Goal: Transaction & Acquisition: Subscribe to service/newsletter

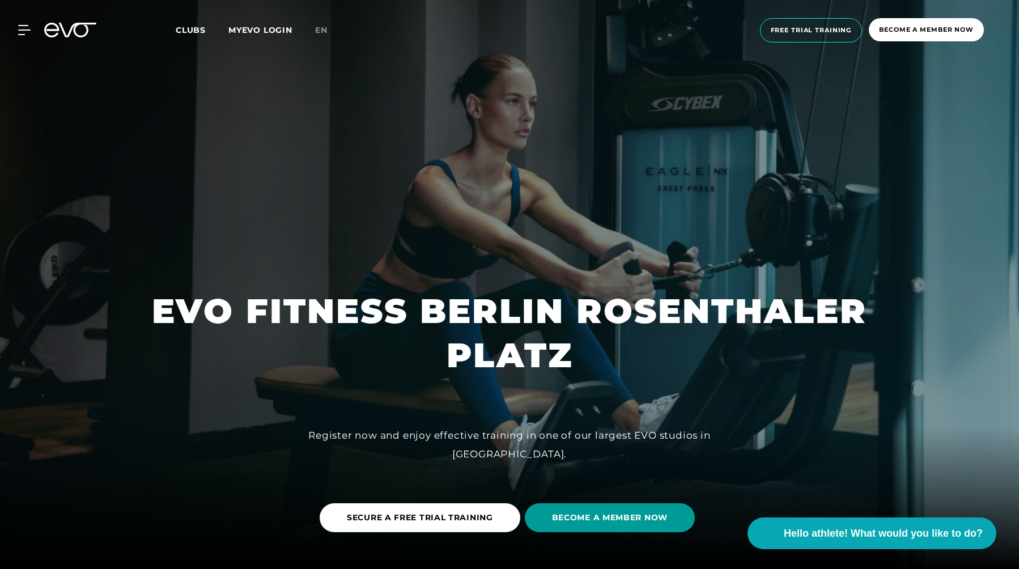
click at [636, 519] on font "BECOME A MEMBER NOW" at bounding box center [610, 517] width 116 height 10
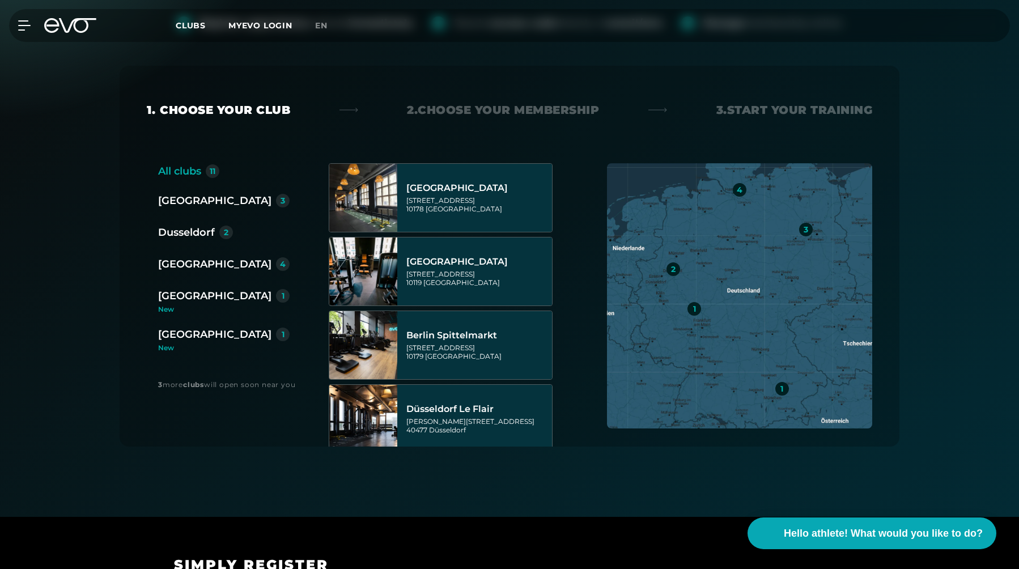
scroll to position [202, 0]
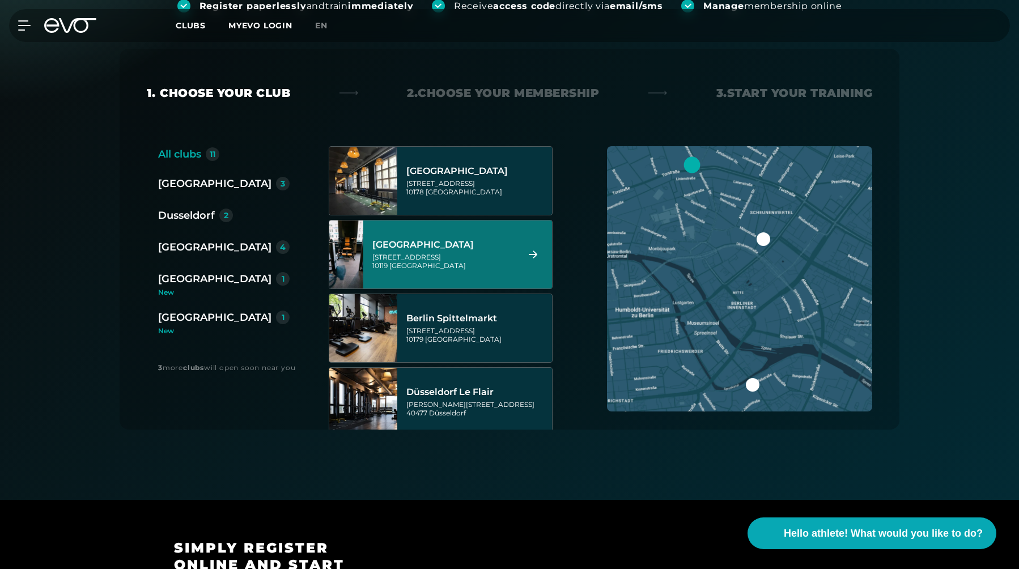
click at [486, 245] on div "[GEOGRAPHIC_DATA]" at bounding box center [443, 244] width 142 height 11
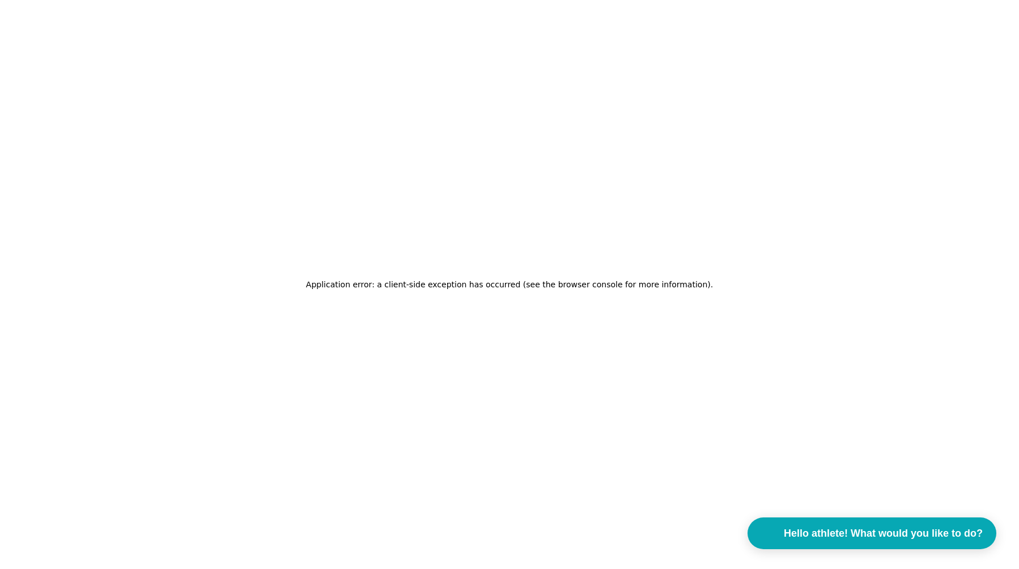
scroll to position [0, 0]
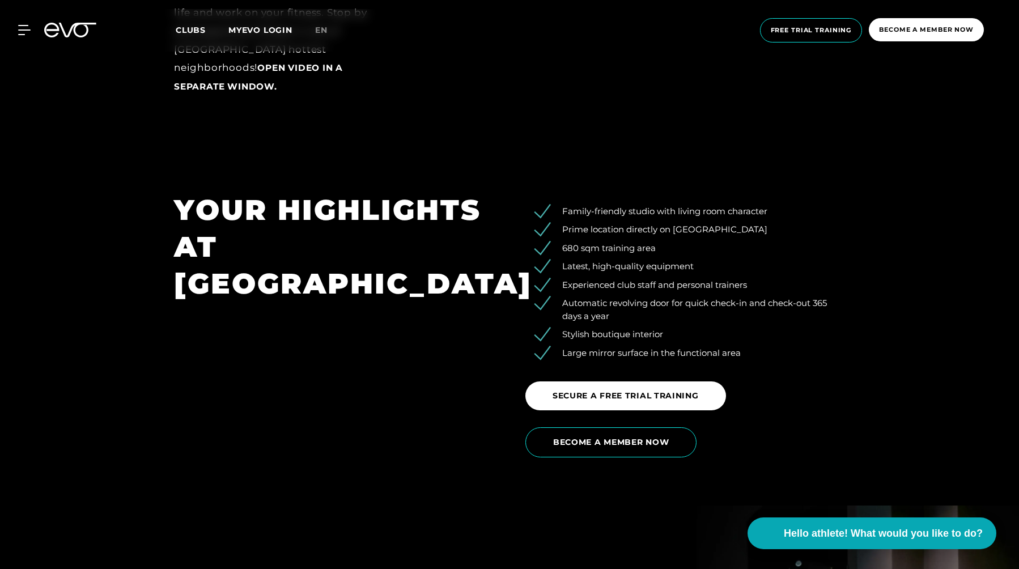
scroll to position [1904, 0]
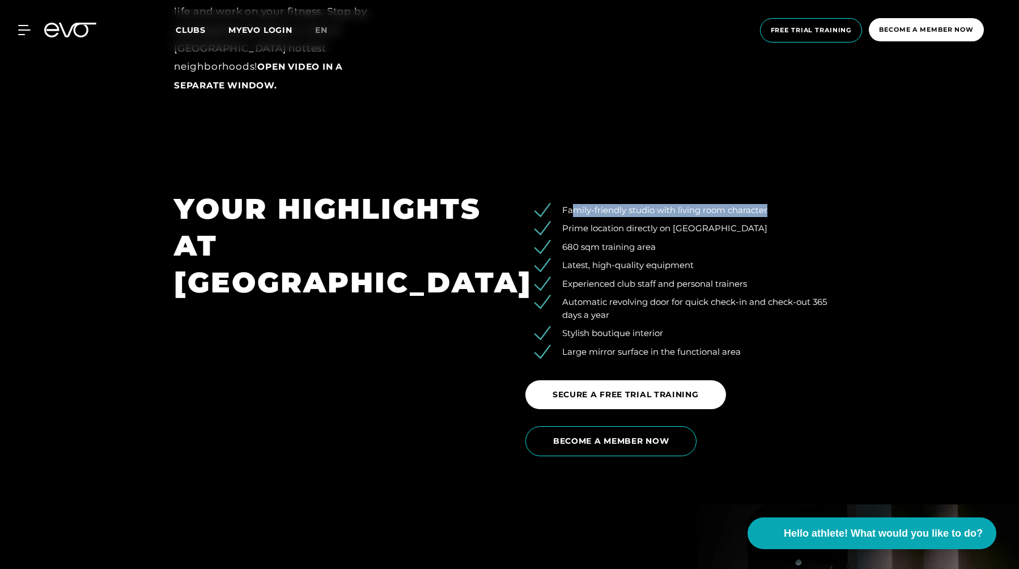
drag, startPoint x: 573, startPoint y: 186, endPoint x: 781, endPoint y: 187, distance: 208.0
click at [778, 204] on li "Family-friendly studio with living room character" at bounding box center [693, 210] width 303 height 13
click at [781, 204] on li "Family-friendly studio with living room character" at bounding box center [693, 210] width 303 height 13
drag, startPoint x: 756, startPoint y: 215, endPoint x: 564, endPoint y: 218, distance: 191.6
click at [564, 218] on ul "Family-friendly studio with living room character Prime location directly on [G…" at bounding box center [685, 281] width 320 height 155
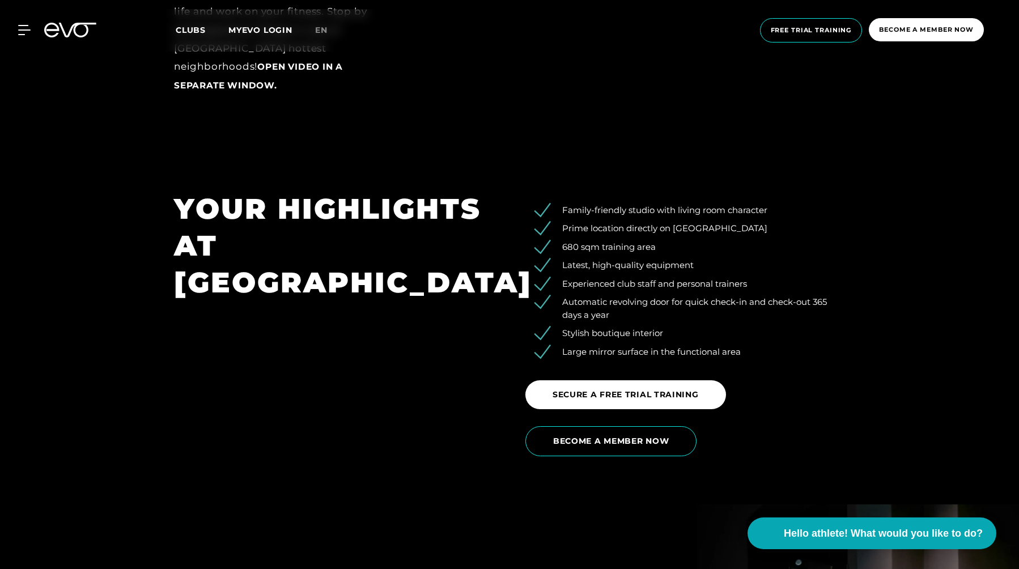
click at [564, 218] on ul "Family-friendly studio with living room character Prime location directly on [G…" at bounding box center [685, 281] width 320 height 155
drag, startPoint x: 559, startPoint y: 207, endPoint x: 779, endPoint y: 211, distance: 220.5
click at [779, 222] on li "Prime location directly on [GEOGRAPHIC_DATA]" at bounding box center [693, 228] width 303 height 13
drag, startPoint x: 560, startPoint y: 228, endPoint x: 657, endPoint y: 225, distance: 97.5
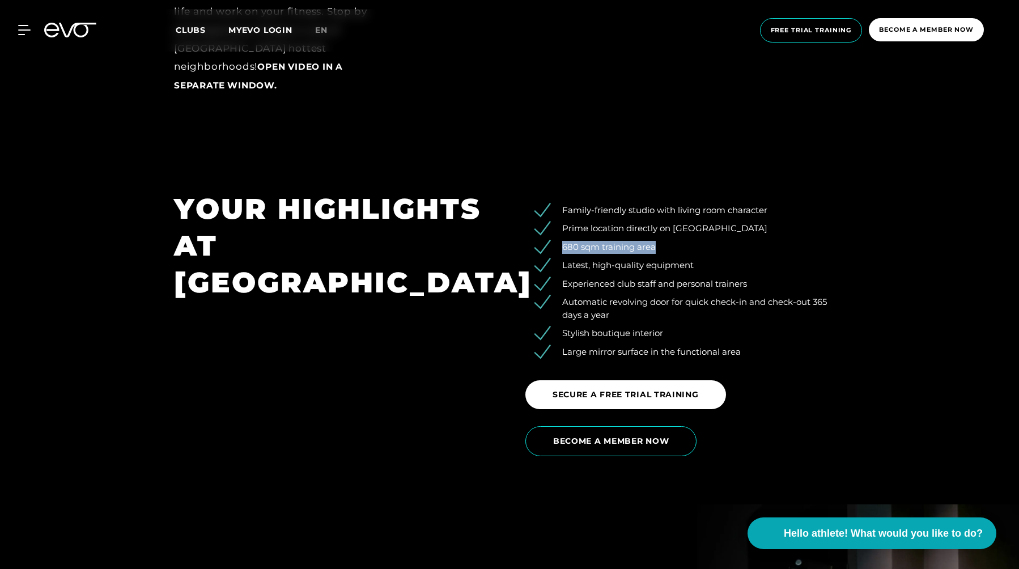
click at [657, 241] on li "680 sqm training area" at bounding box center [693, 247] width 303 height 13
drag, startPoint x: 555, startPoint y: 245, endPoint x: 751, endPoint y: 250, distance: 196.7
click at [749, 259] on li "Latest, high-quality equipment" at bounding box center [693, 265] width 303 height 13
click at [751, 259] on li "Latest, high-quality equipment" at bounding box center [693, 265] width 303 height 13
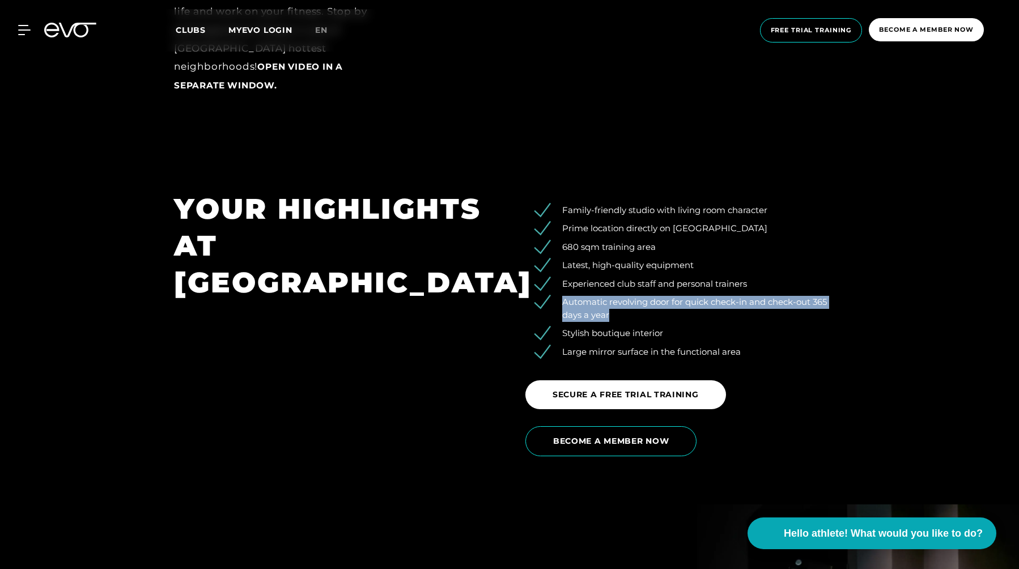
drag, startPoint x: 555, startPoint y: 283, endPoint x: 611, endPoint y: 300, distance: 58.8
click at [612, 301] on li "Automatic revolving door for quick check-in and check-out 365 days a year" at bounding box center [693, 309] width 303 height 26
click at [611, 300] on li "Automatic revolving door for quick check-in and check-out 365 days a year" at bounding box center [693, 309] width 303 height 26
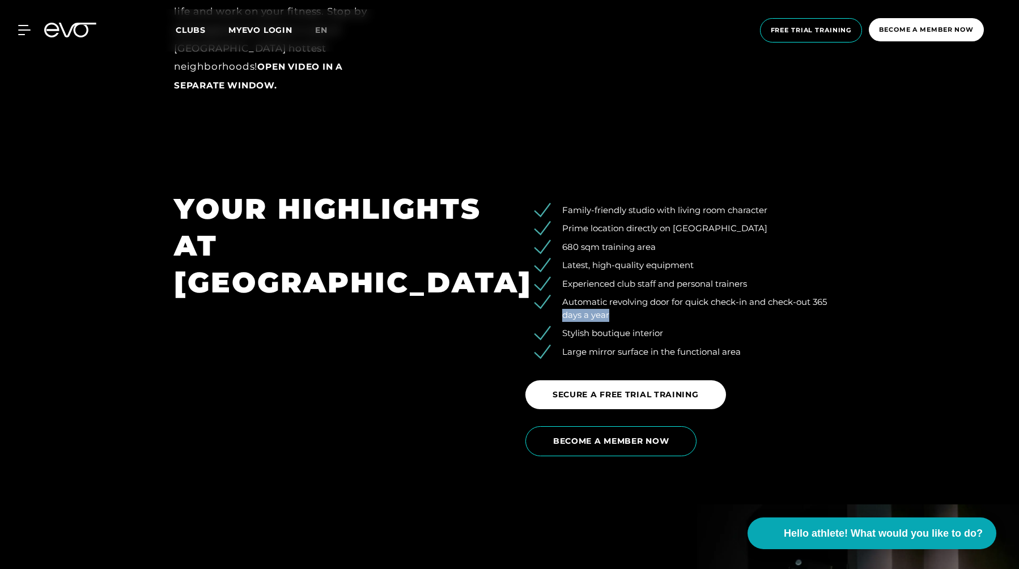
drag, startPoint x: 611, startPoint y: 300, endPoint x: 560, endPoint y: 291, distance: 51.9
click at [560, 296] on li "Automatic revolving door for quick check-in and check-out 365 days a year" at bounding box center [693, 309] width 303 height 26
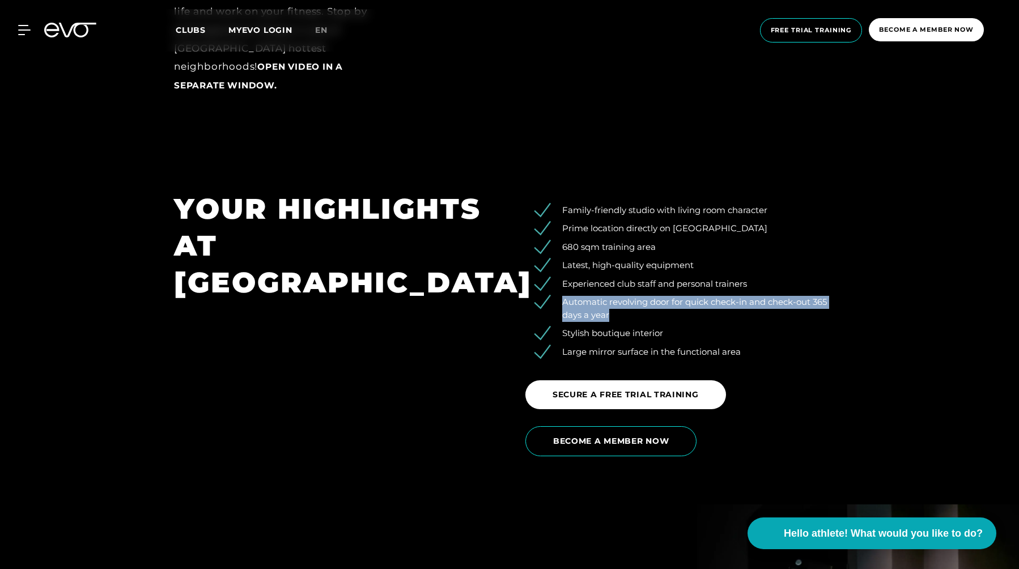
drag, startPoint x: 560, startPoint y: 284, endPoint x: 626, endPoint y: 302, distance: 67.5
click at [626, 302] on li "Automatic revolving door for quick check-in and check-out 365 days a year" at bounding box center [693, 309] width 303 height 26
click at [625, 301] on li "Automatic revolving door for quick check-in and check-out 365 days a year" at bounding box center [693, 309] width 303 height 26
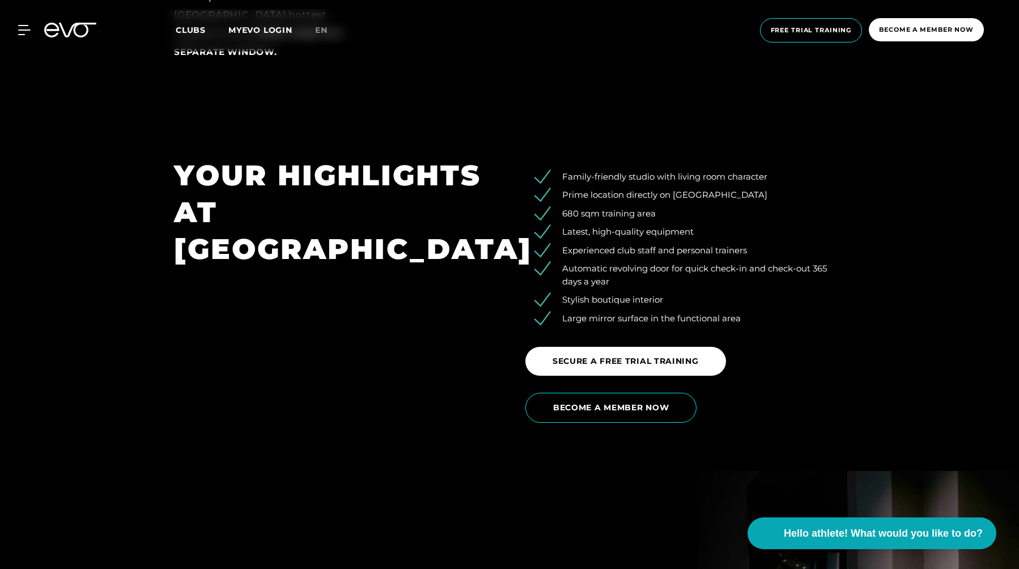
scroll to position [1939, 0]
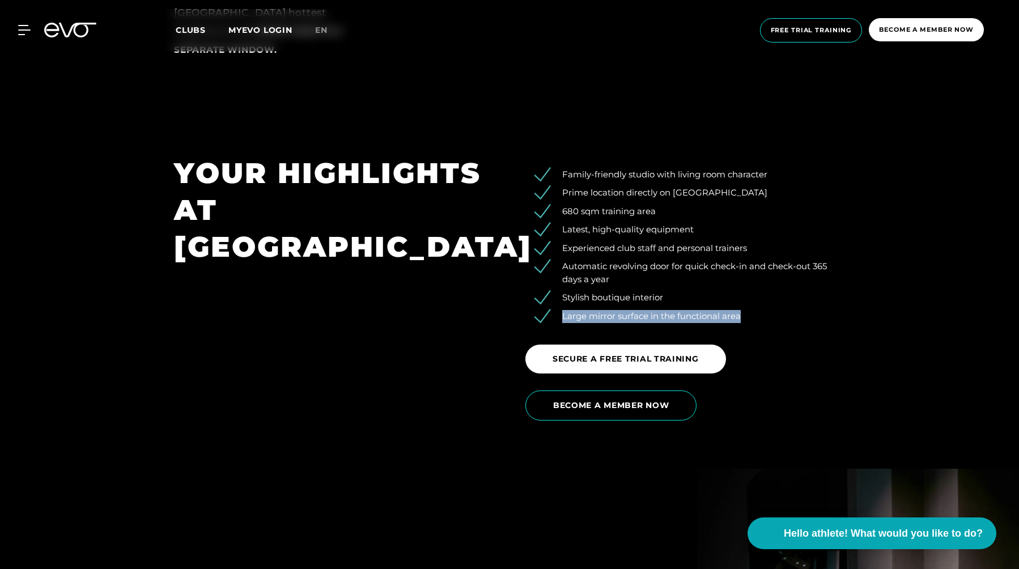
drag, startPoint x: 564, startPoint y: 297, endPoint x: 770, endPoint y: 297, distance: 206.3
click at [770, 310] on li "Large mirror surface in the functional area" at bounding box center [693, 316] width 303 height 13
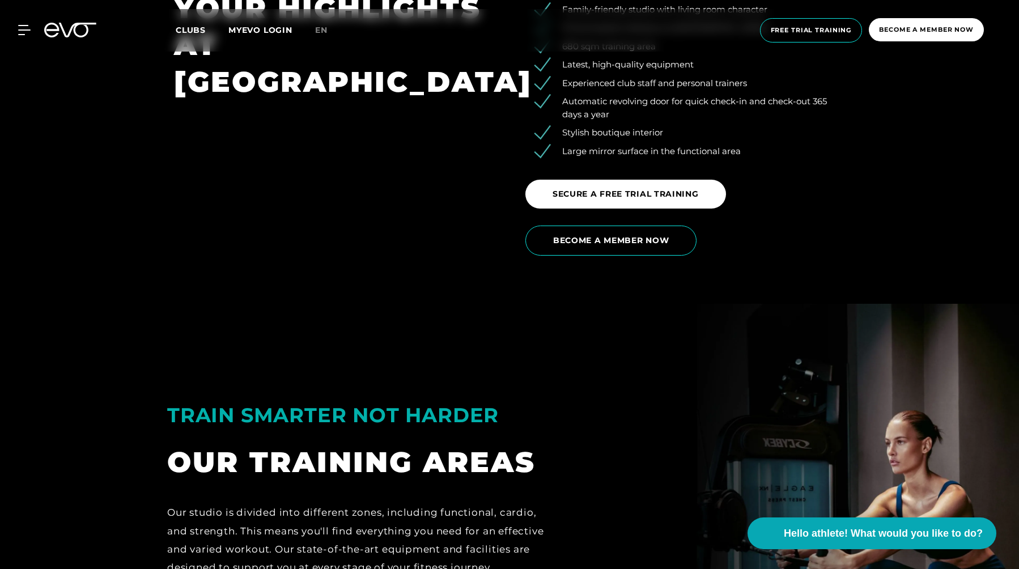
scroll to position [2118, 0]
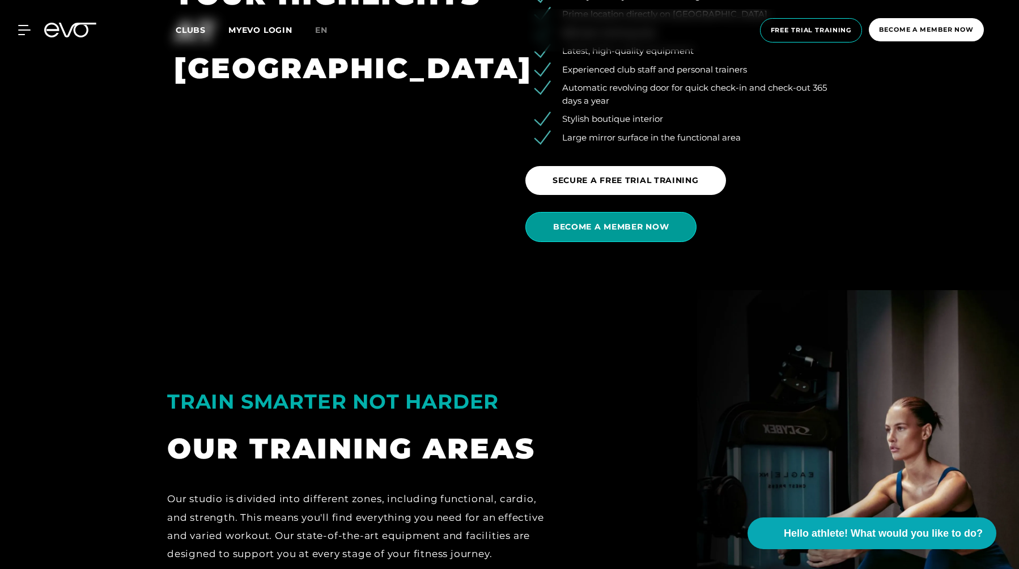
click at [647, 221] on span "BECOME A MEMBER NOW" at bounding box center [611, 227] width 116 height 12
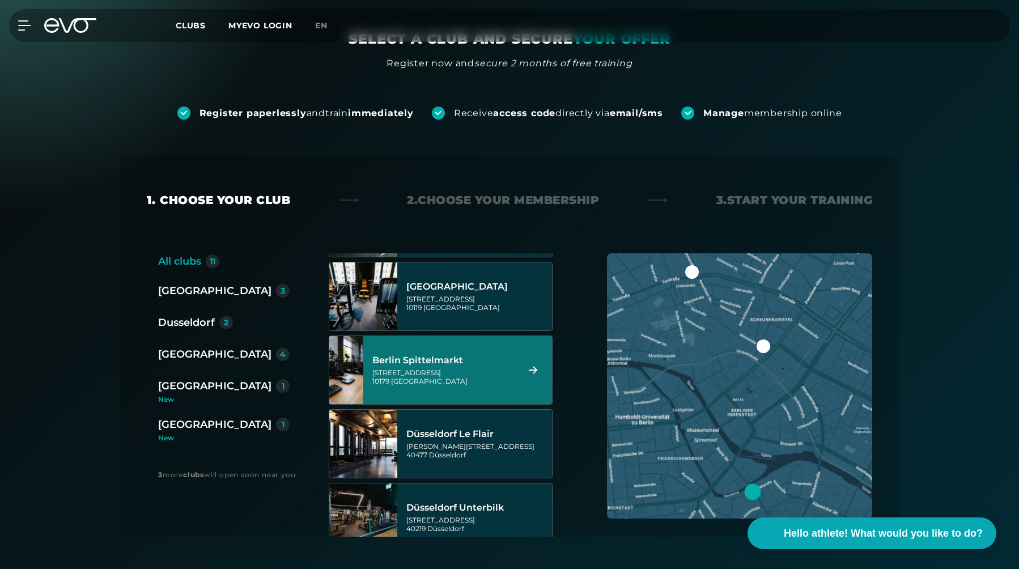
scroll to position [85, 0]
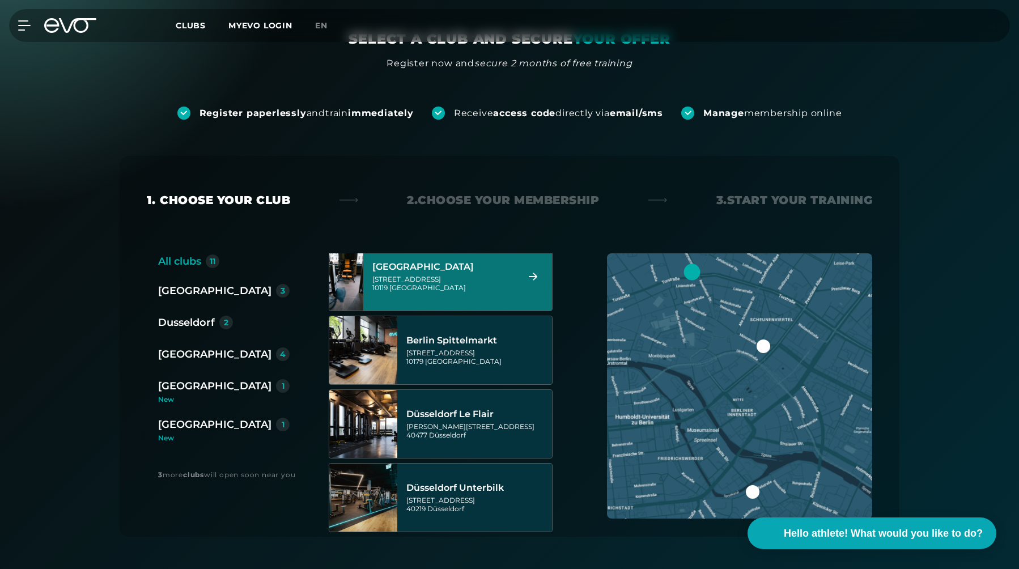
click at [533, 277] on icon at bounding box center [533, 276] width 9 height 7
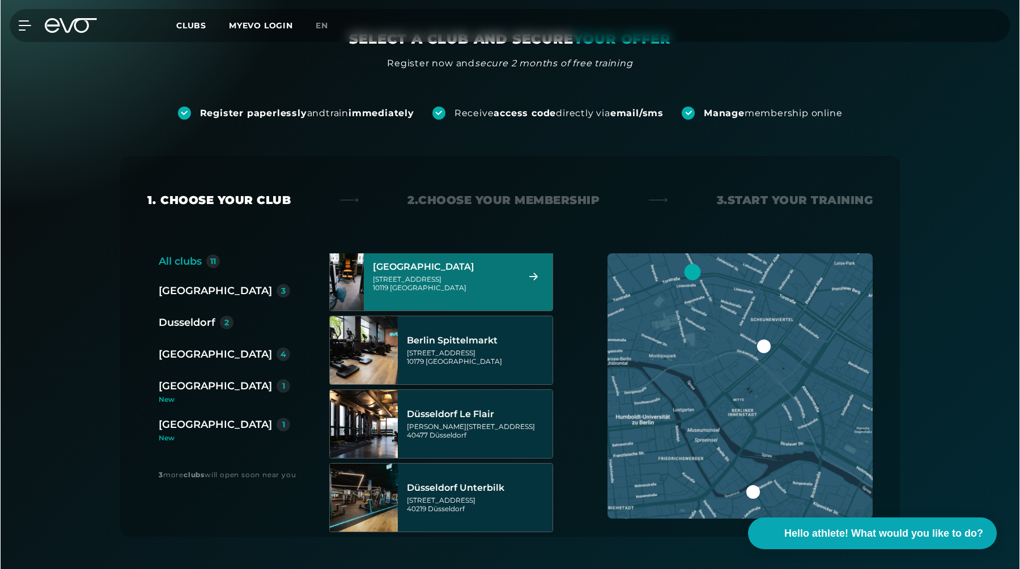
scroll to position [0, 0]
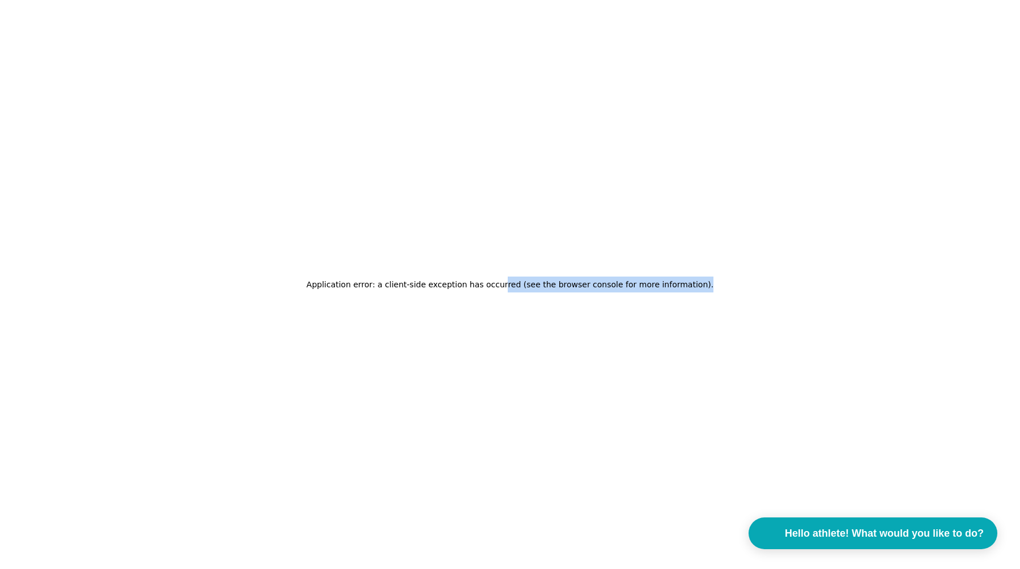
drag, startPoint x: 508, startPoint y: 285, endPoint x: 708, endPoint y: 286, distance: 199.5
click at [706, 286] on div "Application error: a client-side exception has occurred (see the browser consol…" at bounding box center [510, 284] width 1020 height 569
click at [708, 286] on div "Application error: a client-side exception has occurred (see the browser consol…" at bounding box center [510, 284] width 1020 height 569
